Goal: Information Seeking & Learning: Learn about a topic

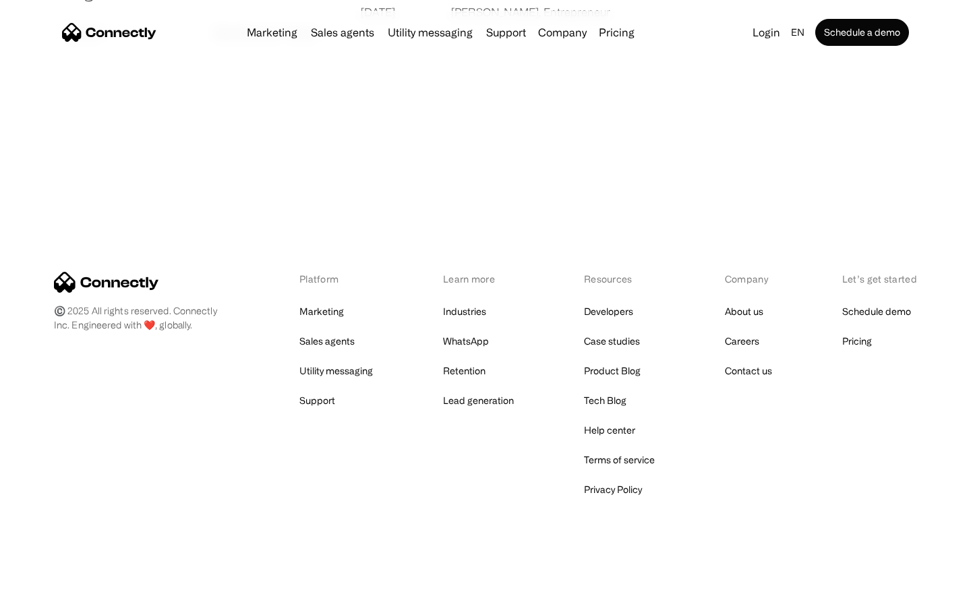
scroll to position [2590, 0]
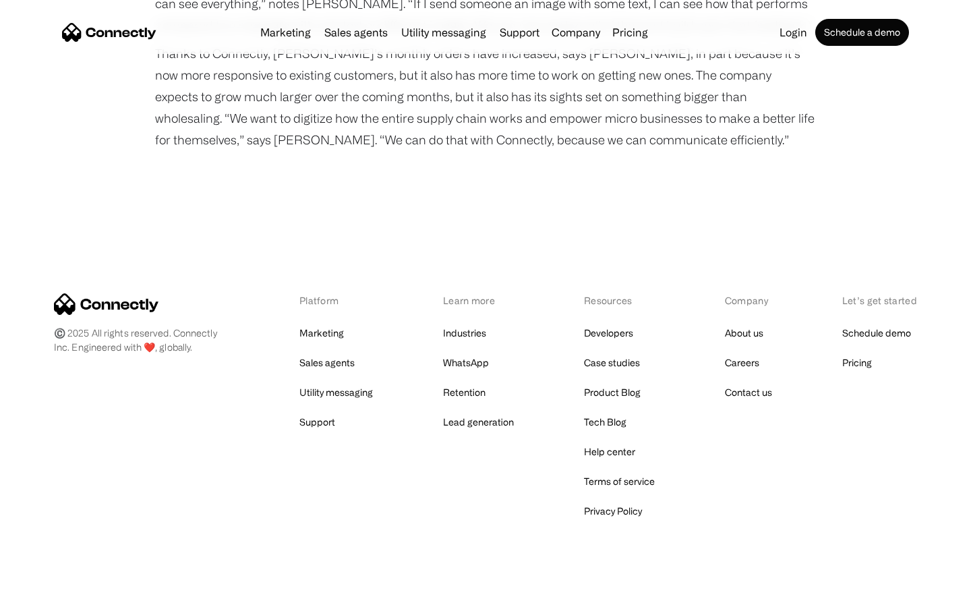
scroll to position [1716, 0]
